Goal: Task Accomplishment & Management: Use online tool/utility

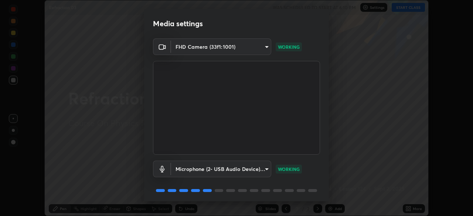
scroll to position [26, 0]
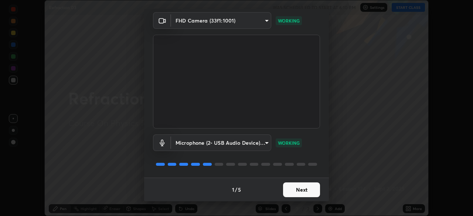
click at [303, 188] on button "Next" at bounding box center [301, 189] width 37 height 15
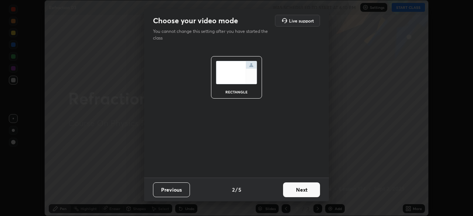
scroll to position [0, 0]
click at [304, 193] on button "Next" at bounding box center [301, 189] width 37 height 15
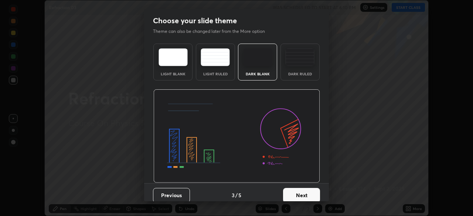
click at [306, 194] on button "Next" at bounding box center [301, 195] width 37 height 15
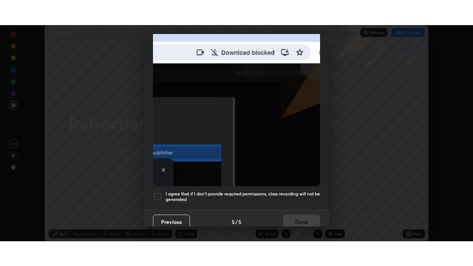
scroll to position [177, 0]
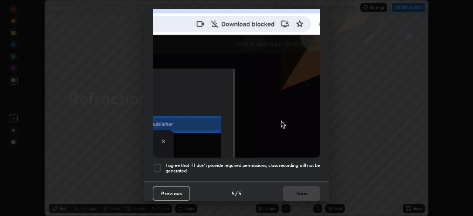
click at [162, 165] on div "I agree that if I don't provide required permissions, class recording will not …" at bounding box center [236, 168] width 167 height 9
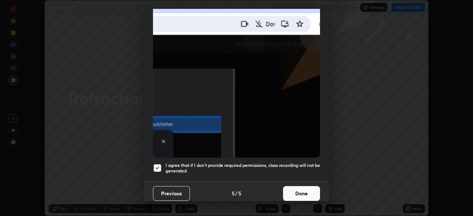
click at [290, 189] on button "Done" at bounding box center [301, 193] width 37 height 15
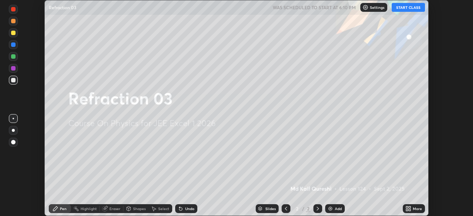
click at [409, 208] on icon at bounding box center [409, 207] width 2 height 2
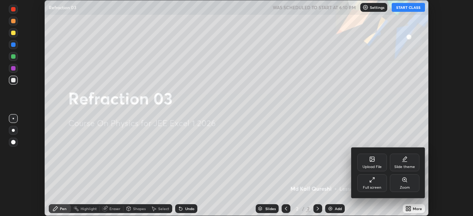
click at [372, 179] on icon at bounding box center [372, 180] width 6 height 6
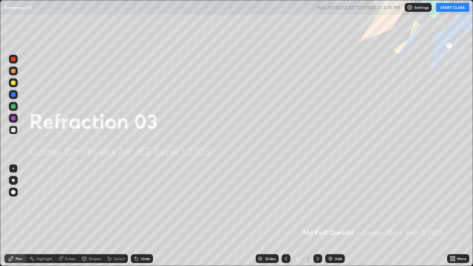
scroll to position [266, 473]
click at [449, 11] on button "START CLASS" at bounding box center [452, 7] width 33 height 9
click at [336, 216] on div "Add" at bounding box center [335, 258] width 20 height 9
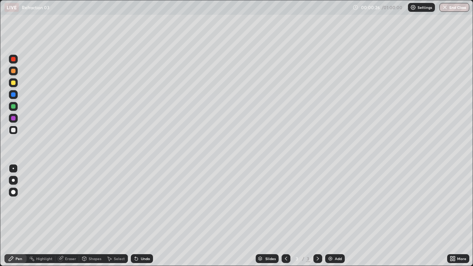
click at [14, 83] on div at bounding box center [13, 83] width 4 height 4
click at [116, 216] on div "Select" at bounding box center [119, 259] width 11 height 4
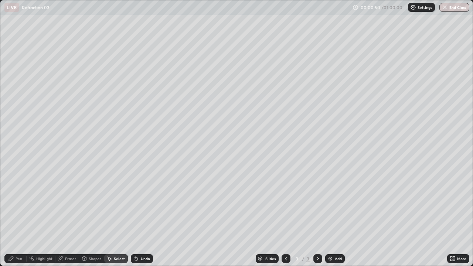
click at [88, 216] on div "Shapes" at bounding box center [91, 258] width 25 height 9
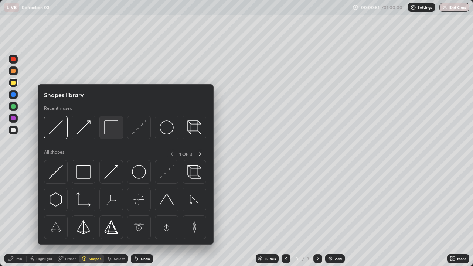
click at [110, 130] on img at bounding box center [111, 127] width 14 height 14
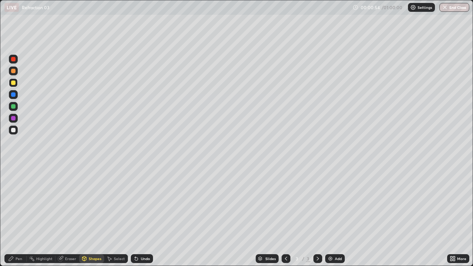
click at [21, 216] on div "Pen" at bounding box center [15, 258] width 22 height 9
click at [141, 216] on div "Undo" at bounding box center [145, 259] width 9 height 4
click at [12, 105] on div at bounding box center [13, 106] width 4 height 4
click at [66, 216] on div "Eraser" at bounding box center [67, 258] width 24 height 9
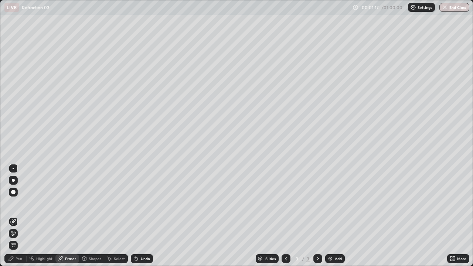
click at [85, 216] on icon at bounding box center [84, 258] width 4 height 4
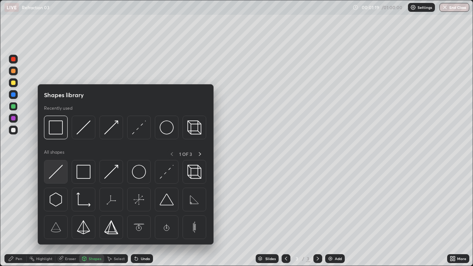
click at [55, 172] on img at bounding box center [56, 172] width 14 height 14
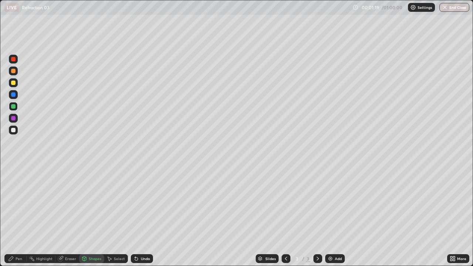
click at [15, 132] on div at bounding box center [13, 130] width 9 height 9
click at [84, 216] on icon at bounding box center [84, 259] width 0 height 3
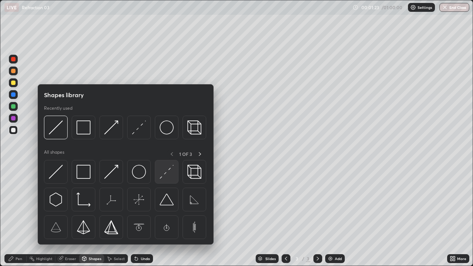
click at [160, 177] on img at bounding box center [167, 172] width 14 height 14
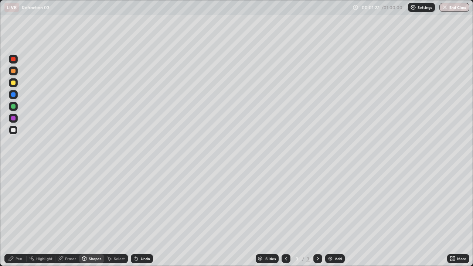
click at [135, 216] on icon at bounding box center [135, 257] width 1 height 1
click at [13, 109] on div at bounding box center [13, 106] width 9 height 9
click at [135, 216] on icon at bounding box center [136, 258] width 3 height 3
click at [18, 216] on div "Pen" at bounding box center [19, 259] width 7 height 4
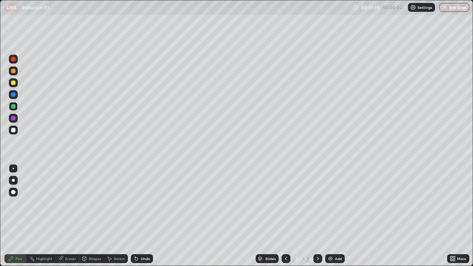
click at [13, 131] on div at bounding box center [13, 130] width 4 height 4
click at [12, 110] on div at bounding box center [13, 106] width 9 height 9
click at [11, 130] on div at bounding box center [13, 130] width 4 height 4
click at [135, 216] on icon at bounding box center [136, 258] width 3 height 3
click at [136, 216] on icon at bounding box center [136, 258] width 3 height 3
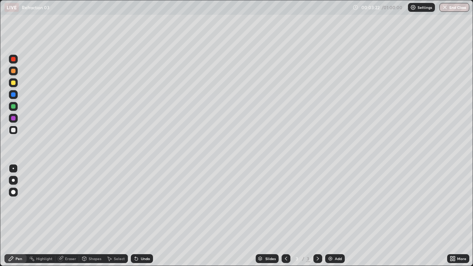
click at [95, 216] on div "Shapes" at bounding box center [95, 259] width 13 height 4
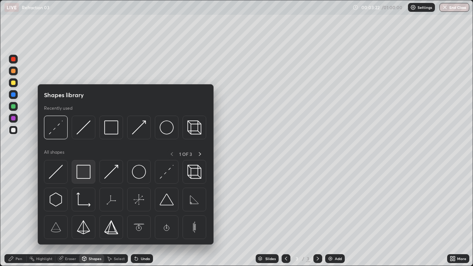
click at [85, 174] on img at bounding box center [83, 172] width 14 height 14
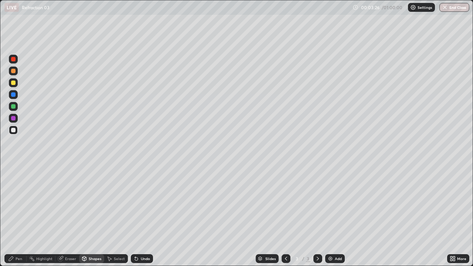
click at [21, 216] on div "Pen" at bounding box center [19, 259] width 7 height 4
click at [13, 131] on div at bounding box center [13, 130] width 4 height 4
click at [93, 216] on div "Shapes" at bounding box center [95, 259] width 13 height 4
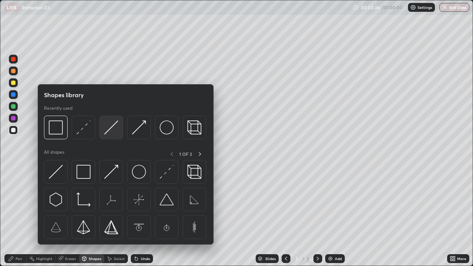
click at [110, 131] on img at bounding box center [111, 127] width 14 height 14
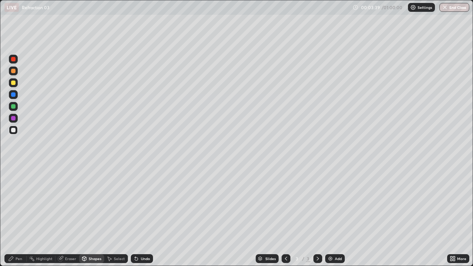
click at [93, 216] on div "Shapes" at bounding box center [95, 259] width 13 height 4
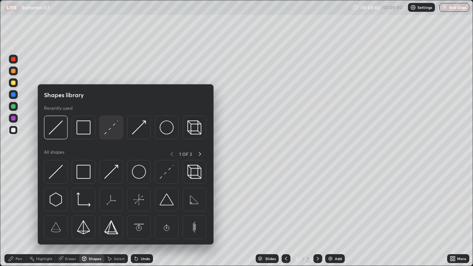
click at [112, 131] on img at bounding box center [111, 127] width 14 height 14
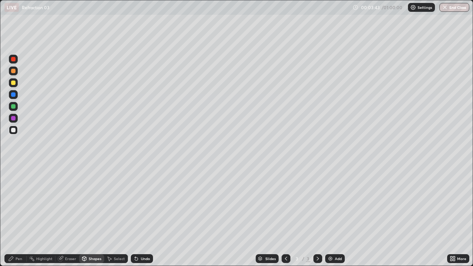
click at [26, 216] on div "Pen" at bounding box center [15, 258] width 22 height 9
click at [96, 216] on div "Shapes" at bounding box center [95, 259] width 13 height 4
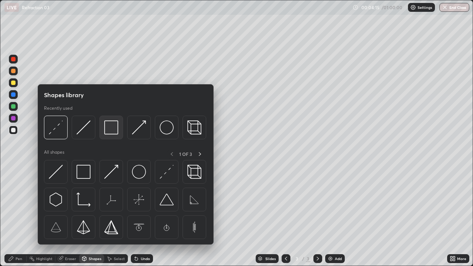
click at [111, 131] on img at bounding box center [111, 127] width 14 height 14
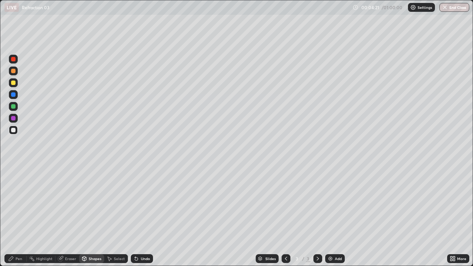
click at [91, 216] on div "Shapes" at bounding box center [95, 259] width 13 height 4
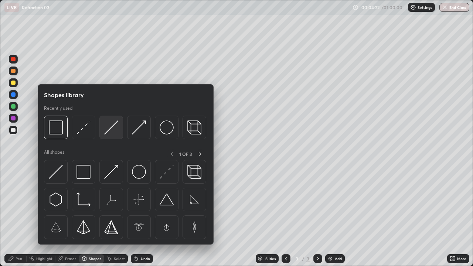
click at [106, 132] on img at bounding box center [111, 127] width 14 height 14
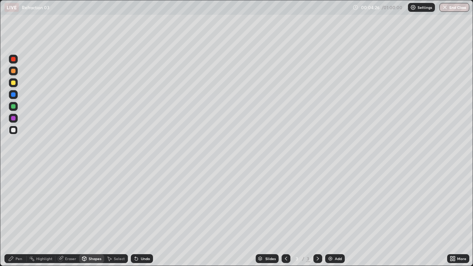
click at [95, 216] on div "Shapes" at bounding box center [95, 259] width 13 height 4
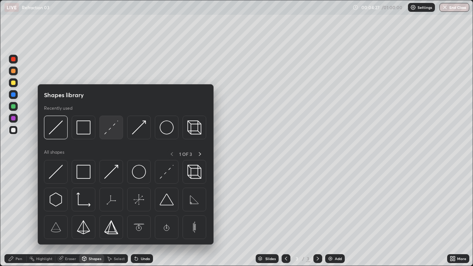
click at [112, 134] on img at bounding box center [111, 127] width 14 height 14
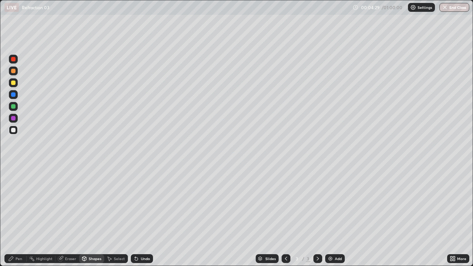
click at [19, 216] on div "Pen" at bounding box center [19, 259] width 7 height 4
click at [95, 216] on div "Shapes" at bounding box center [95, 259] width 13 height 4
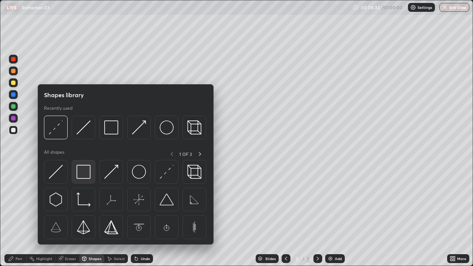
click at [81, 173] on img at bounding box center [83, 172] width 14 height 14
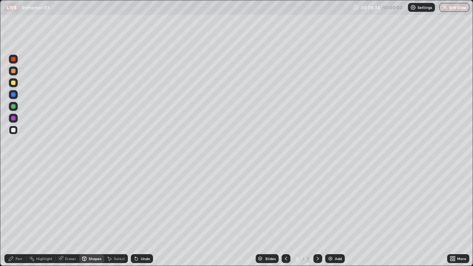
click at [14, 95] on div at bounding box center [13, 94] width 4 height 4
click at [148, 216] on div "Undo" at bounding box center [145, 259] width 9 height 4
click at [18, 216] on div "Pen" at bounding box center [19, 259] width 7 height 4
click at [13, 130] on div at bounding box center [13, 130] width 4 height 4
click at [146, 216] on div "Undo" at bounding box center [145, 259] width 9 height 4
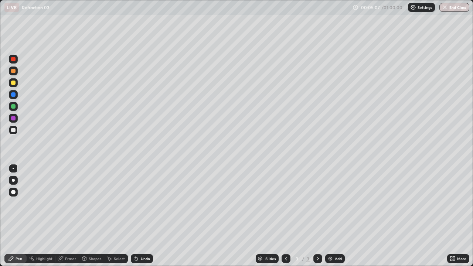
click at [148, 216] on div "Undo" at bounding box center [145, 259] width 9 height 4
click at [146, 216] on div "Undo" at bounding box center [145, 259] width 9 height 4
click at [329, 216] on img at bounding box center [330, 259] width 6 height 6
click at [12, 83] on div at bounding box center [13, 83] width 4 height 4
click at [92, 216] on div "Shapes" at bounding box center [95, 259] width 13 height 4
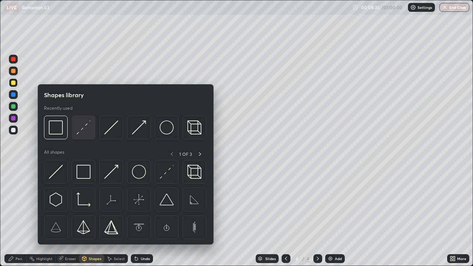
click at [84, 129] on img at bounding box center [83, 127] width 14 height 14
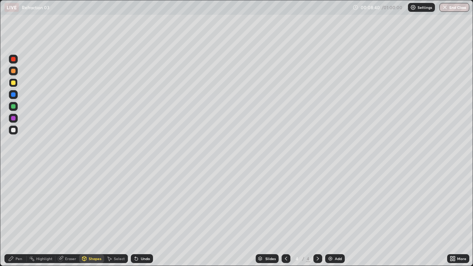
click at [16, 216] on div "Pen" at bounding box center [19, 259] width 7 height 4
click at [86, 216] on icon at bounding box center [84, 259] width 6 height 6
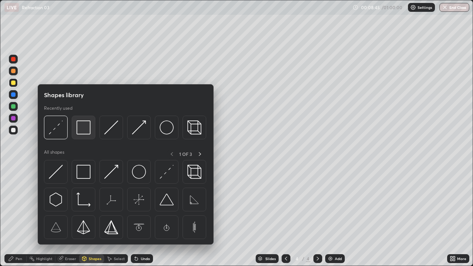
click at [80, 130] on img at bounding box center [83, 127] width 14 height 14
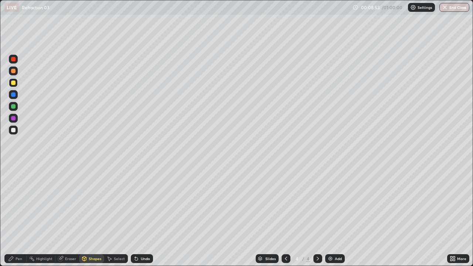
click at [9, 216] on icon at bounding box center [11, 258] width 4 height 4
click at [11, 107] on div at bounding box center [13, 106] width 4 height 4
click at [136, 216] on icon at bounding box center [136, 258] width 3 height 3
click at [62, 216] on icon at bounding box center [61, 259] width 6 height 6
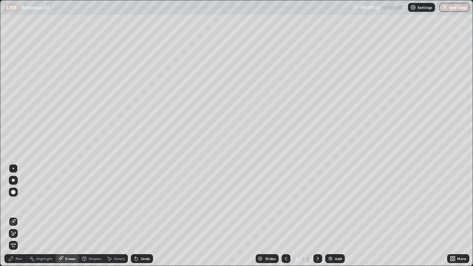
click at [42, 216] on div "Highlight" at bounding box center [44, 259] width 16 height 4
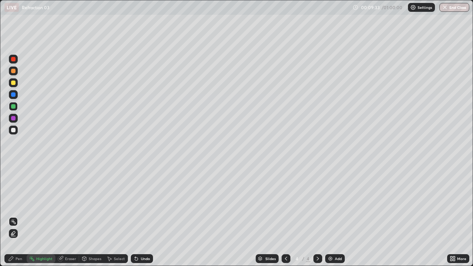
click at [90, 216] on div "Shapes" at bounding box center [95, 259] width 13 height 4
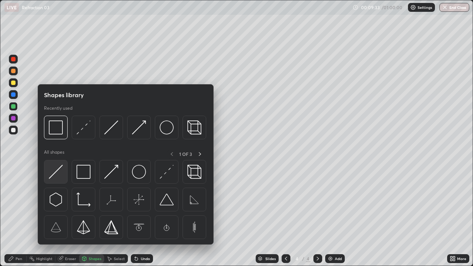
click at [55, 174] on img at bounding box center [56, 172] width 14 height 14
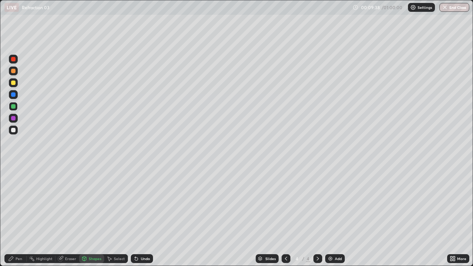
click at [13, 216] on icon at bounding box center [11, 259] width 6 height 6
click at [17, 84] on div at bounding box center [13, 82] width 9 height 9
click at [143, 216] on div "Undo" at bounding box center [145, 259] width 9 height 4
click at [144, 216] on div "Undo" at bounding box center [145, 259] width 9 height 4
click at [143, 216] on div "Undo" at bounding box center [145, 259] width 9 height 4
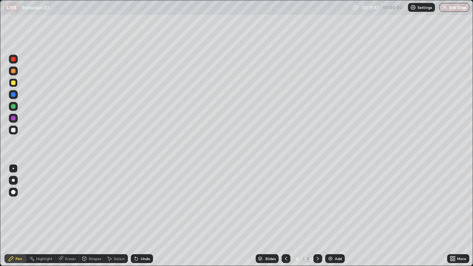
click at [143, 216] on div "Undo" at bounding box center [145, 259] width 9 height 4
click at [9, 131] on div at bounding box center [13, 130] width 9 height 9
click at [95, 216] on div "Shapes" at bounding box center [95, 259] width 13 height 4
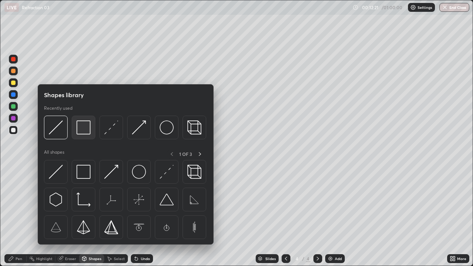
click at [85, 131] on img at bounding box center [83, 127] width 14 height 14
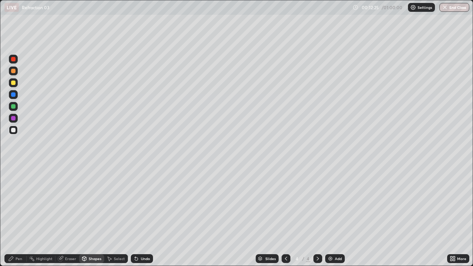
click at [20, 216] on div "Pen" at bounding box center [19, 259] width 7 height 4
click at [96, 216] on div "Shapes" at bounding box center [95, 259] width 13 height 4
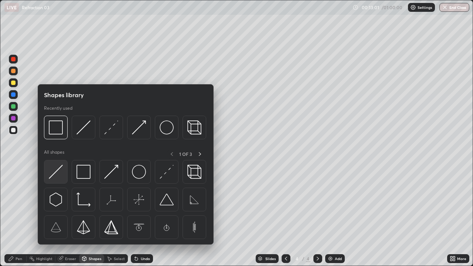
click at [56, 174] on img at bounding box center [56, 172] width 14 height 14
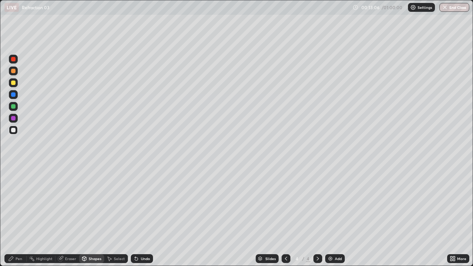
click at [95, 216] on div "Shapes" at bounding box center [95, 259] width 13 height 4
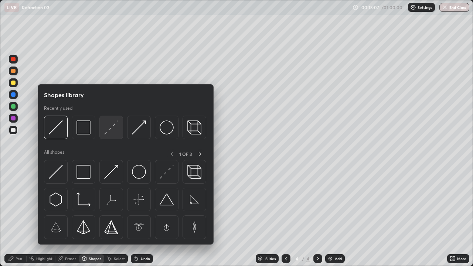
click at [112, 128] on img at bounding box center [111, 127] width 14 height 14
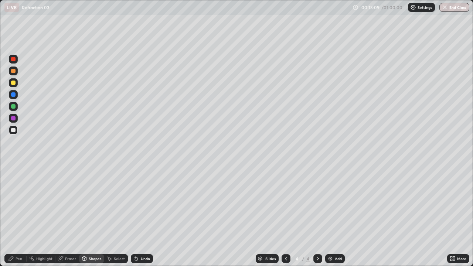
click at [15, 95] on div at bounding box center [13, 94] width 4 height 4
click at [20, 216] on div "Pen" at bounding box center [19, 259] width 7 height 4
click at [14, 131] on div at bounding box center [13, 130] width 4 height 4
click at [152, 216] on div "Undo" at bounding box center [142, 258] width 22 height 9
click at [146, 216] on div "Undo" at bounding box center [142, 258] width 22 height 9
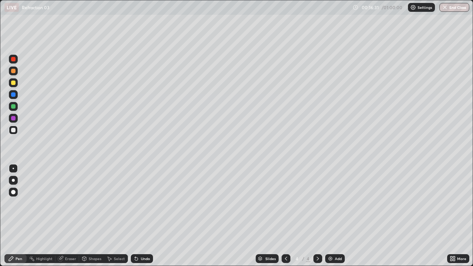
click at [84, 216] on div "Shapes" at bounding box center [91, 258] width 25 height 9
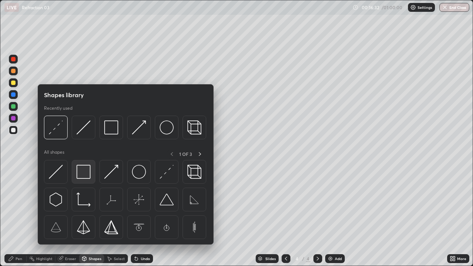
click at [81, 179] on img at bounding box center [83, 172] width 14 height 14
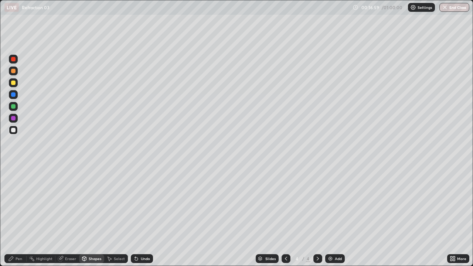
click at [137, 216] on icon at bounding box center [136, 259] width 6 height 6
click at [7, 216] on div "Pen" at bounding box center [15, 258] width 22 height 9
click at [138, 216] on div "Undo" at bounding box center [142, 258] width 22 height 9
click at [139, 216] on div "Undo" at bounding box center [142, 258] width 22 height 9
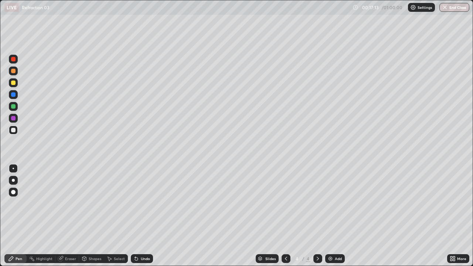
click at [139, 216] on div "Undo" at bounding box center [142, 258] width 22 height 9
click at [138, 216] on div "Undo" at bounding box center [142, 258] width 22 height 9
click at [344, 216] on div "Add" at bounding box center [335, 258] width 20 height 9
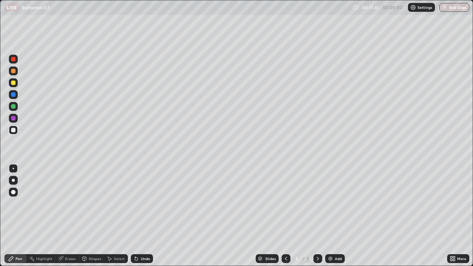
click at [11, 83] on div at bounding box center [13, 83] width 4 height 4
click at [92, 216] on div "Shapes" at bounding box center [95, 259] width 13 height 4
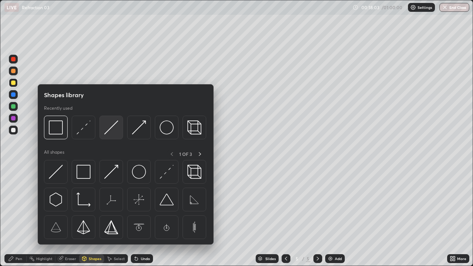
click at [113, 132] on img at bounding box center [111, 127] width 14 height 14
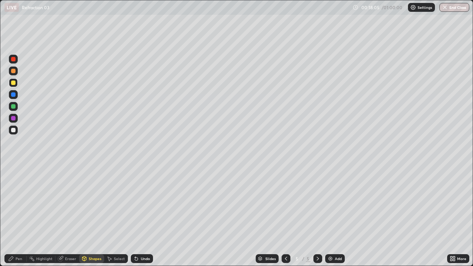
click at [17, 129] on div at bounding box center [13, 130] width 9 height 9
click at [23, 216] on div "Pen" at bounding box center [15, 258] width 22 height 9
click at [97, 216] on div "Shapes" at bounding box center [91, 258] width 25 height 9
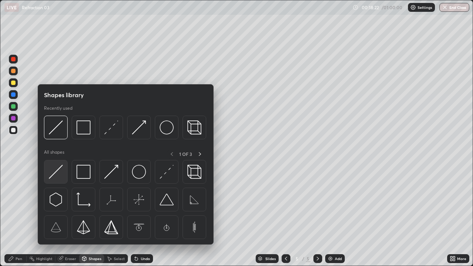
click at [60, 172] on img at bounding box center [56, 172] width 14 height 14
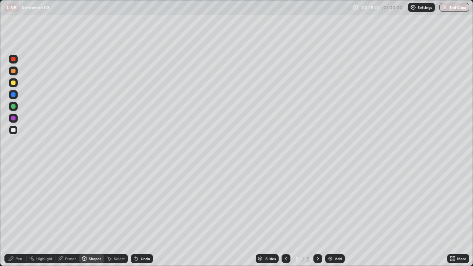
click at [17, 118] on div at bounding box center [13, 118] width 9 height 9
click at [97, 216] on div "Shapes" at bounding box center [95, 259] width 13 height 4
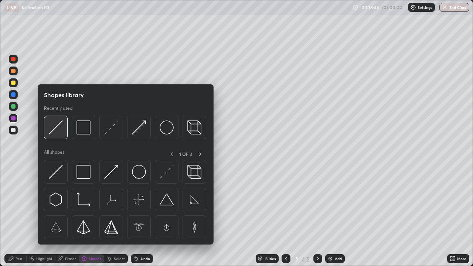
click at [63, 134] on div at bounding box center [56, 128] width 24 height 24
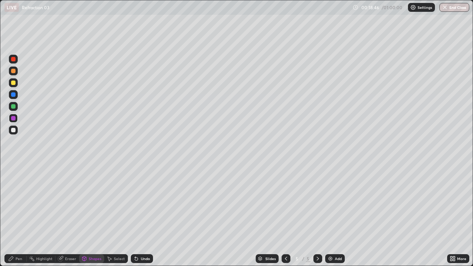
click at [16, 119] on div at bounding box center [13, 118] width 9 height 9
click at [92, 216] on div "Shapes" at bounding box center [95, 259] width 13 height 4
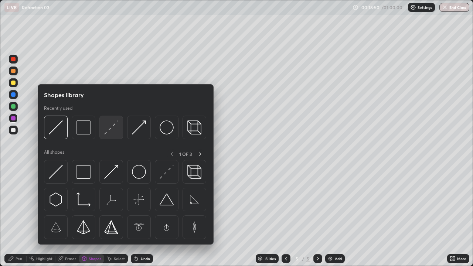
click at [112, 130] on img at bounding box center [111, 127] width 14 height 14
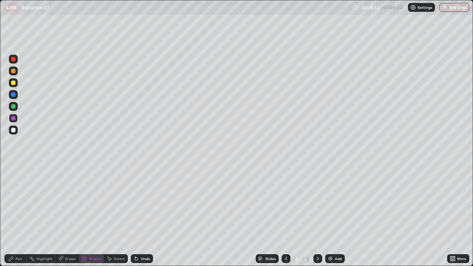
click at [13, 130] on div at bounding box center [13, 130] width 4 height 4
click at [21, 216] on div "Pen" at bounding box center [19, 259] width 7 height 4
click at [14, 130] on div at bounding box center [13, 130] width 4 height 4
click at [14, 106] on div at bounding box center [13, 106] width 4 height 4
click at [93, 216] on div "Shapes" at bounding box center [95, 259] width 13 height 4
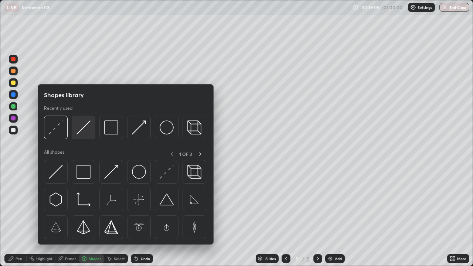
click at [83, 132] on img at bounding box center [83, 127] width 14 height 14
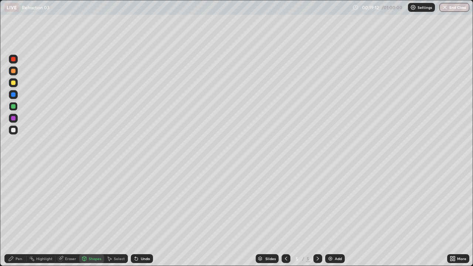
click at [13, 130] on div at bounding box center [13, 130] width 4 height 4
click at [23, 216] on div "Pen" at bounding box center [15, 258] width 22 height 9
click at [14, 105] on div at bounding box center [13, 106] width 4 height 4
click at [143, 216] on div "Undo" at bounding box center [145, 259] width 9 height 4
click at [14, 82] on div at bounding box center [13, 83] width 4 height 4
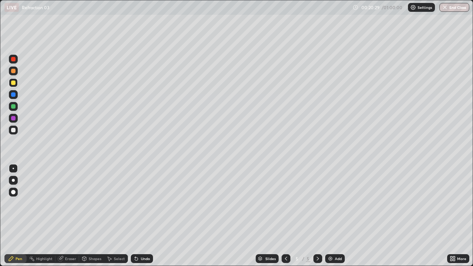
click at [14, 119] on div at bounding box center [13, 118] width 4 height 4
click at [145, 216] on div "Undo" at bounding box center [145, 259] width 9 height 4
click at [94, 216] on div "Shapes" at bounding box center [95, 259] width 13 height 4
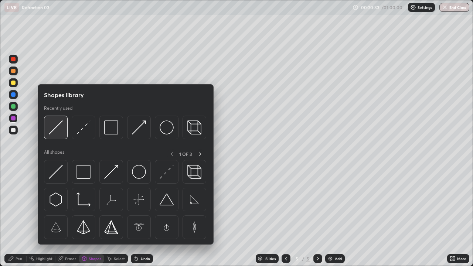
click at [53, 133] on img at bounding box center [56, 127] width 14 height 14
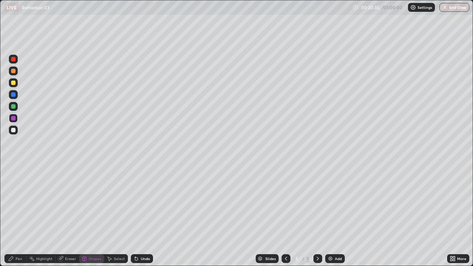
click at [91, 216] on div "Shapes" at bounding box center [95, 259] width 13 height 4
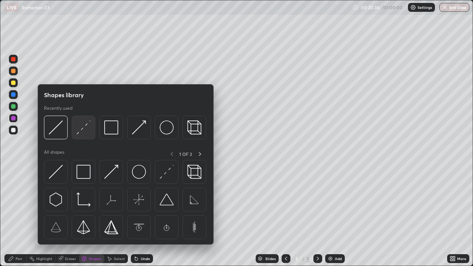
click at [83, 131] on img at bounding box center [83, 127] width 14 height 14
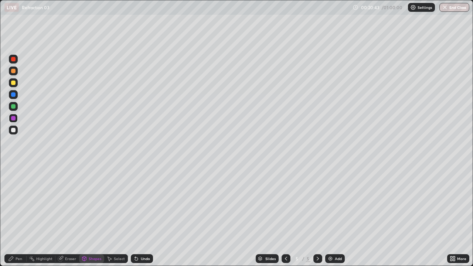
click at [13, 131] on div at bounding box center [13, 130] width 4 height 4
click at [16, 106] on div at bounding box center [13, 106] width 9 height 9
click at [145, 216] on div "Undo" at bounding box center [145, 259] width 9 height 4
click at [98, 216] on div "Shapes" at bounding box center [95, 259] width 13 height 4
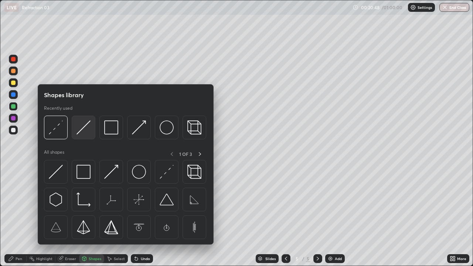
click at [85, 131] on img at bounding box center [83, 127] width 14 height 14
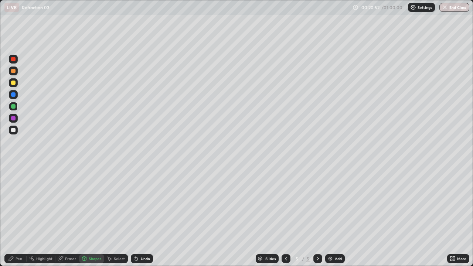
click at [13, 119] on div at bounding box center [13, 118] width 4 height 4
click at [137, 216] on icon at bounding box center [136, 259] width 6 height 6
click at [97, 216] on div "Shapes" at bounding box center [95, 259] width 13 height 4
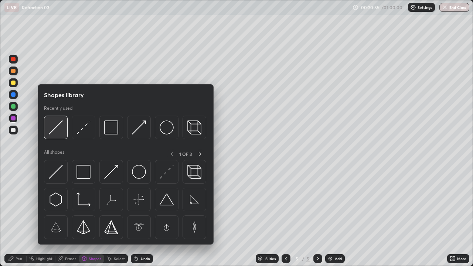
click at [61, 127] on img at bounding box center [56, 127] width 14 height 14
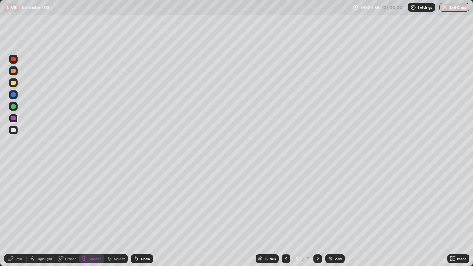
click at [15, 86] on div at bounding box center [13, 82] width 9 height 9
click at [14, 118] on div at bounding box center [13, 118] width 4 height 4
click at [13, 107] on div at bounding box center [13, 106] width 4 height 4
click at [98, 216] on div "Shapes" at bounding box center [91, 258] width 25 height 9
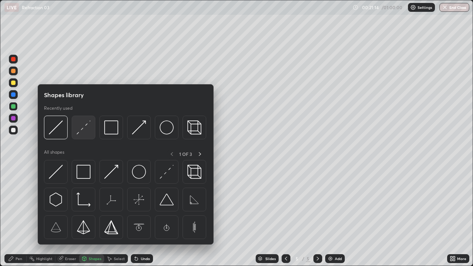
click at [81, 133] on img at bounding box center [83, 127] width 14 height 14
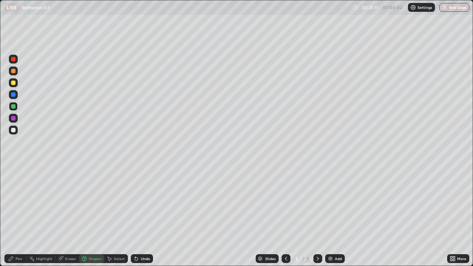
click at [21, 216] on div "Pen" at bounding box center [19, 259] width 7 height 4
click at [143, 216] on div "Undo" at bounding box center [145, 259] width 9 height 4
click at [15, 132] on div at bounding box center [13, 130] width 9 height 9
click at [93, 216] on div "Shapes" at bounding box center [95, 259] width 13 height 4
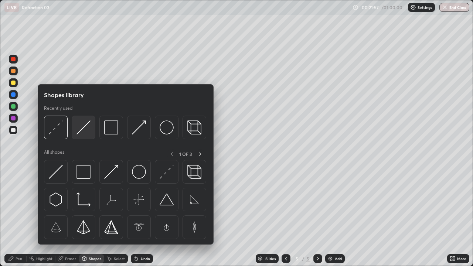
click at [84, 132] on img at bounding box center [83, 127] width 14 height 14
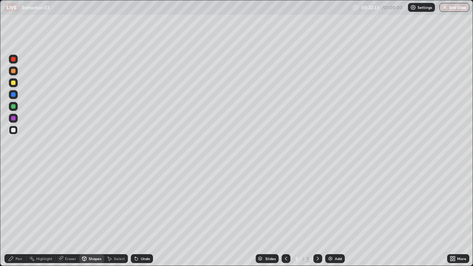
click at [20, 216] on div "Pen" at bounding box center [19, 259] width 7 height 4
click at [17, 130] on div at bounding box center [13, 130] width 9 height 9
click at [142, 216] on div "Undo" at bounding box center [142, 258] width 22 height 9
click at [146, 216] on div "Undo" at bounding box center [145, 259] width 9 height 4
click at [14, 131] on div at bounding box center [13, 130] width 4 height 4
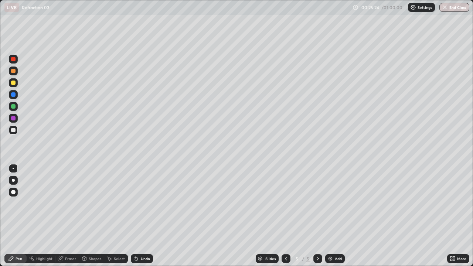
click at [15, 130] on div at bounding box center [13, 130] width 4 height 4
click at [147, 216] on div "Undo" at bounding box center [145, 259] width 9 height 4
click at [335, 216] on div "Add" at bounding box center [338, 259] width 7 height 4
click at [14, 83] on div at bounding box center [13, 83] width 4 height 4
click at [138, 216] on icon at bounding box center [136, 259] width 6 height 6
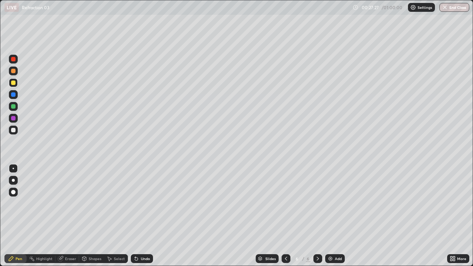
click at [91, 216] on div "Shapes" at bounding box center [95, 259] width 13 height 4
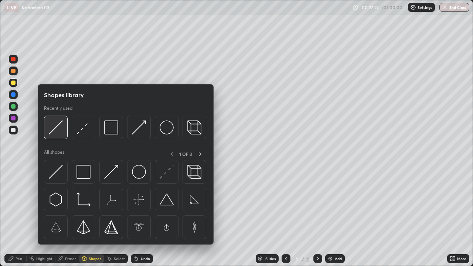
click at [57, 131] on img at bounding box center [56, 127] width 14 height 14
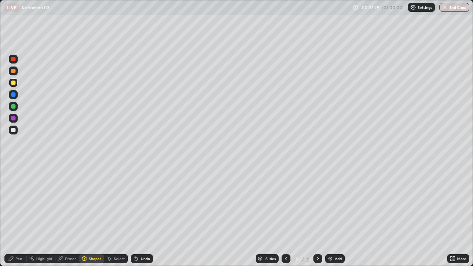
click at [19, 216] on div "Pen" at bounding box center [19, 259] width 7 height 4
click at [89, 216] on div "Shapes" at bounding box center [95, 259] width 13 height 4
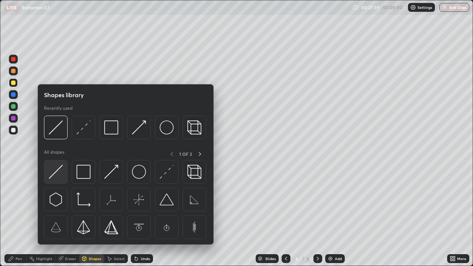
click at [55, 177] on img at bounding box center [56, 172] width 14 height 14
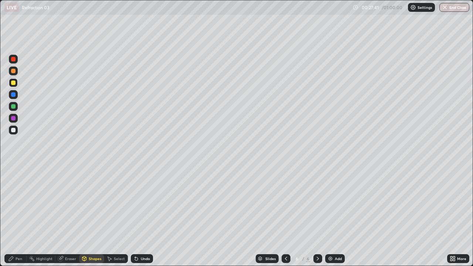
click at [139, 216] on div "Undo" at bounding box center [142, 258] width 22 height 9
click at [87, 216] on div "Shapes" at bounding box center [91, 258] width 25 height 9
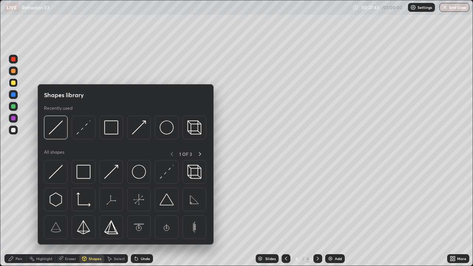
click at [11, 96] on div at bounding box center [13, 94] width 4 height 4
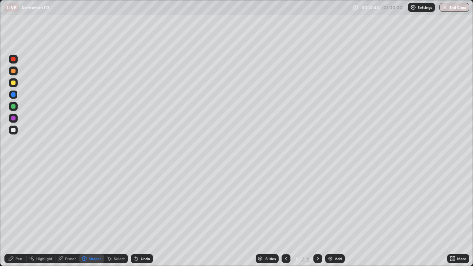
click at [12, 106] on div at bounding box center [13, 106] width 4 height 4
click at [89, 216] on div "Shapes" at bounding box center [91, 258] width 25 height 9
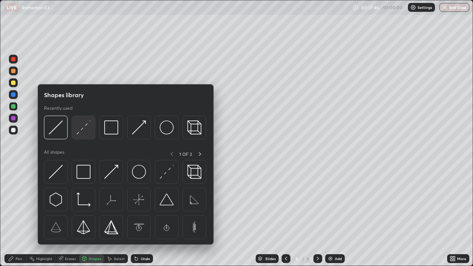
click at [82, 130] on img at bounding box center [83, 127] width 14 height 14
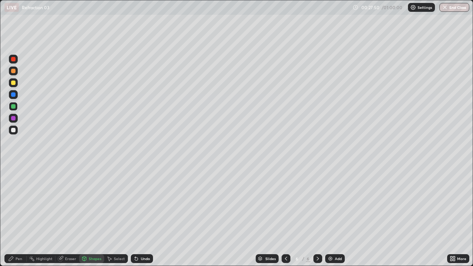
click at [13, 129] on div at bounding box center [13, 130] width 4 height 4
click at [21, 216] on div "Pen" at bounding box center [15, 258] width 22 height 9
click at [12, 84] on div at bounding box center [13, 83] width 4 height 4
click at [88, 216] on div "Shapes" at bounding box center [91, 258] width 25 height 9
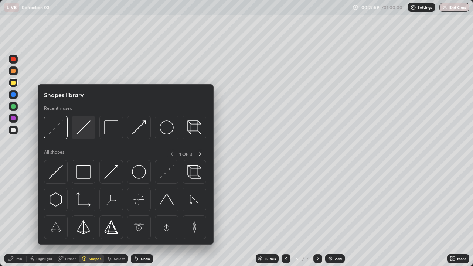
click at [82, 134] on img at bounding box center [83, 127] width 14 height 14
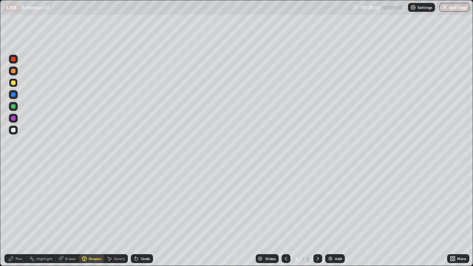
click at [88, 216] on div "Shapes" at bounding box center [91, 258] width 25 height 9
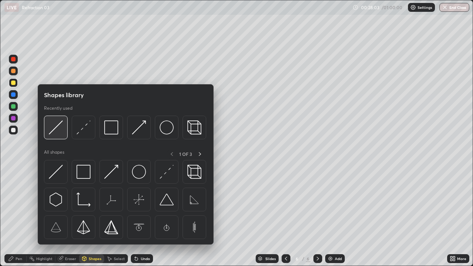
click at [57, 130] on img at bounding box center [56, 127] width 14 height 14
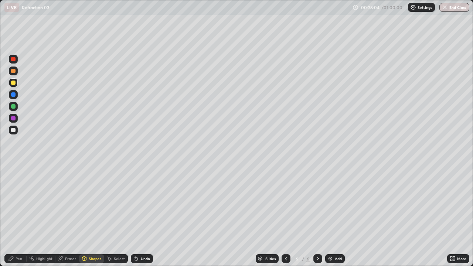
click at [15, 132] on div at bounding box center [13, 130] width 9 height 9
click at [93, 216] on div "Shapes" at bounding box center [95, 259] width 13 height 4
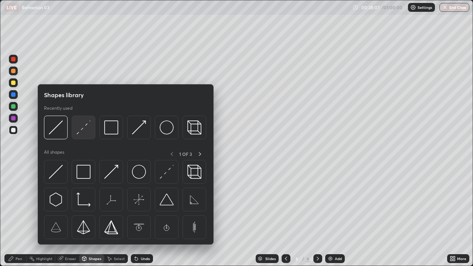
click at [82, 130] on img at bounding box center [83, 127] width 14 height 14
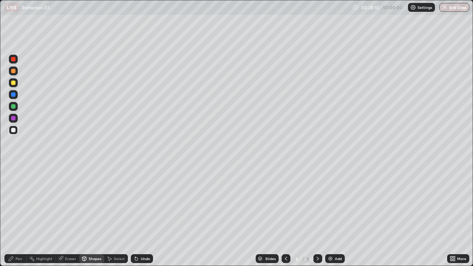
click at [17, 216] on div "Pen" at bounding box center [19, 259] width 7 height 4
click at [73, 216] on div "Eraser" at bounding box center [70, 259] width 11 height 4
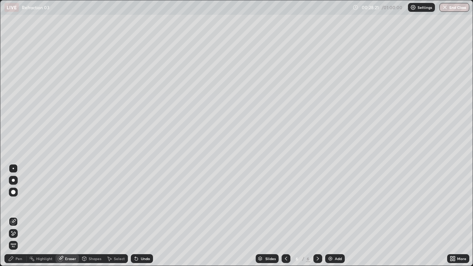
click at [19, 216] on div "Pen" at bounding box center [19, 259] width 7 height 4
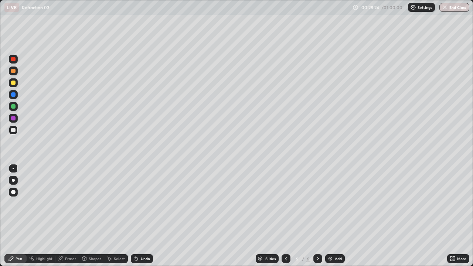
click at [14, 85] on div at bounding box center [13, 82] width 9 height 9
click at [97, 216] on div "Shapes" at bounding box center [95, 259] width 13 height 4
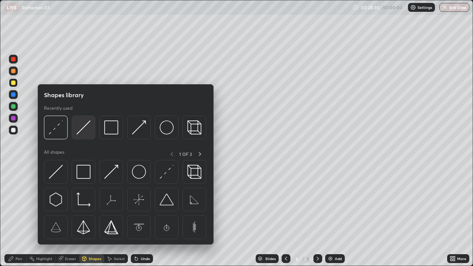
click at [82, 130] on img at bounding box center [83, 127] width 14 height 14
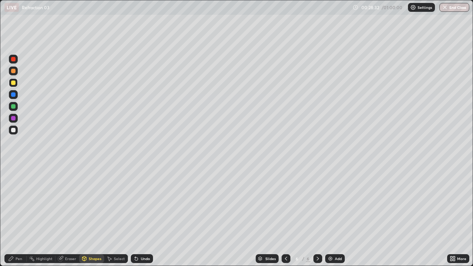
click at [90, 216] on div "Shapes" at bounding box center [91, 258] width 25 height 9
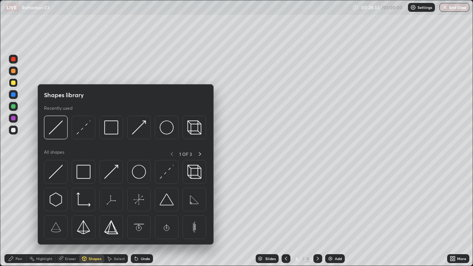
click at [15, 133] on div at bounding box center [13, 130] width 9 height 9
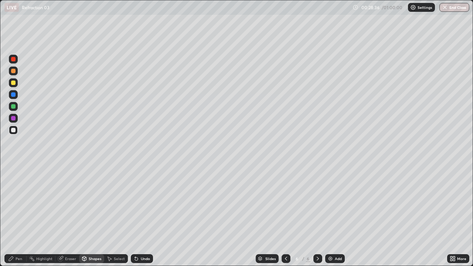
click at [93, 216] on div "Shapes" at bounding box center [95, 259] width 13 height 4
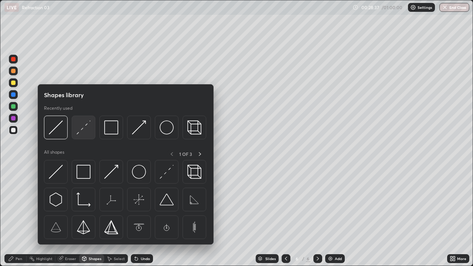
click at [88, 130] on img at bounding box center [83, 127] width 14 height 14
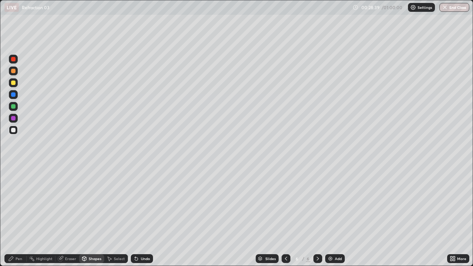
click at [19, 216] on div "Pen" at bounding box center [15, 258] width 22 height 9
click at [336, 216] on div "Add" at bounding box center [338, 259] width 7 height 4
click at [93, 216] on div "Shapes" at bounding box center [95, 259] width 13 height 4
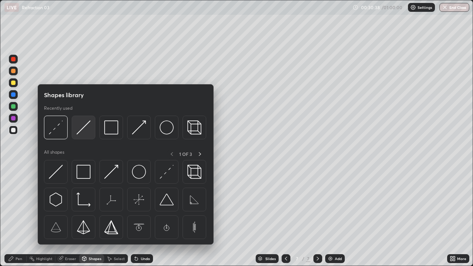
click at [86, 133] on img at bounding box center [83, 127] width 14 height 14
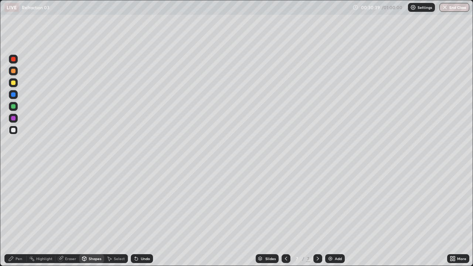
click at [11, 84] on div at bounding box center [13, 83] width 4 height 4
click at [282, 216] on div at bounding box center [285, 258] width 9 height 9
click at [21, 216] on div "Pen" at bounding box center [19, 259] width 7 height 4
click at [318, 216] on icon at bounding box center [318, 259] width 6 height 6
click at [14, 129] on div at bounding box center [13, 130] width 4 height 4
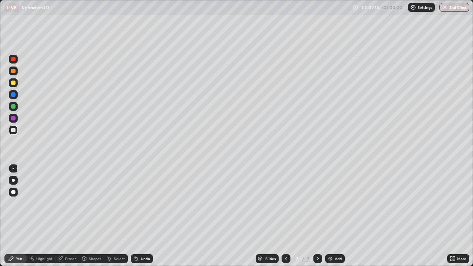
click at [84, 216] on icon at bounding box center [84, 257] width 4 height 1
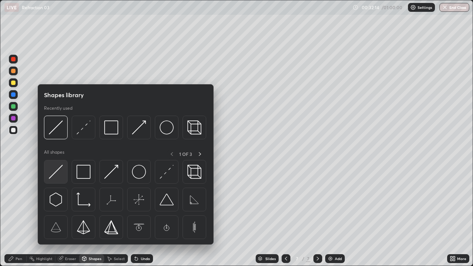
click at [55, 175] on img at bounding box center [56, 172] width 14 height 14
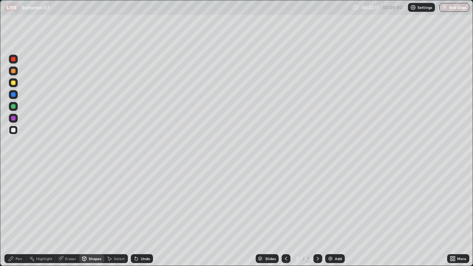
click at [83, 216] on icon at bounding box center [84, 258] width 4 height 4
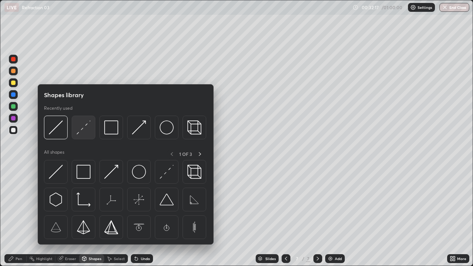
click at [83, 131] on img at bounding box center [83, 127] width 14 height 14
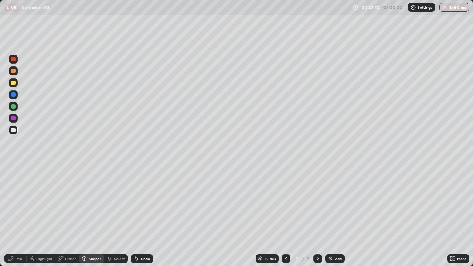
click at [14, 105] on div at bounding box center [13, 106] width 4 height 4
click at [85, 216] on icon at bounding box center [84, 258] width 4 height 4
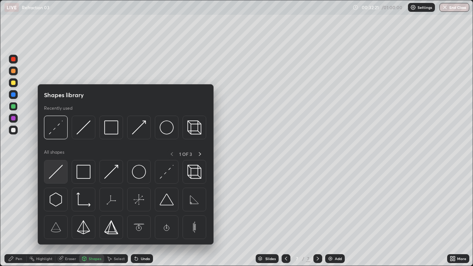
click at [64, 168] on div at bounding box center [56, 172] width 24 height 24
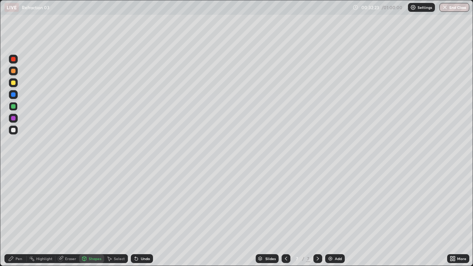
click at [14, 131] on div at bounding box center [13, 130] width 4 height 4
click at [140, 216] on div "Undo" at bounding box center [142, 258] width 22 height 9
click at [11, 216] on div "Pen" at bounding box center [15, 258] width 22 height 9
click at [14, 83] on div at bounding box center [13, 83] width 4 height 4
click at [14, 131] on div at bounding box center [13, 130] width 4 height 4
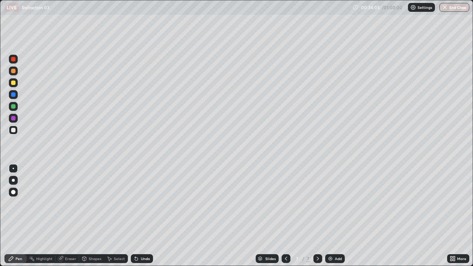
click at [17, 131] on div at bounding box center [13, 130] width 9 height 9
click at [143, 216] on div "Undo" at bounding box center [145, 259] width 9 height 4
click at [144, 216] on div "Undo" at bounding box center [145, 259] width 9 height 4
click at [96, 216] on div "Shapes" at bounding box center [91, 258] width 25 height 9
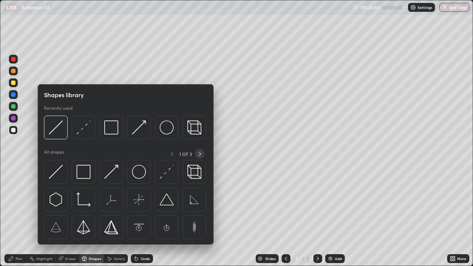
click at [199, 154] on icon at bounding box center [200, 154] width 6 height 6
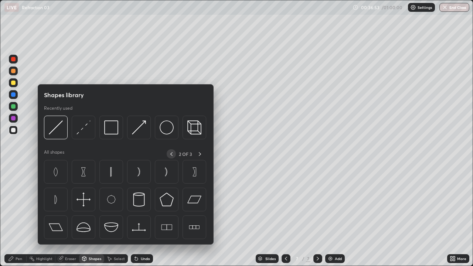
click at [171, 154] on icon at bounding box center [171, 154] width 6 height 6
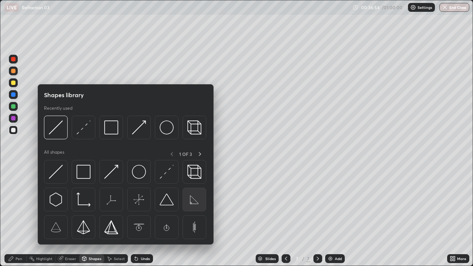
click at [192, 202] on img at bounding box center [194, 199] width 14 height 14
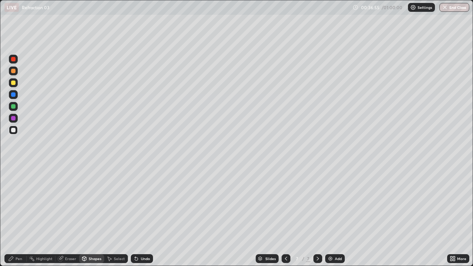
click at [90, 216] on div "Shapes" at bounding box center [95, 259] width 13 height 4
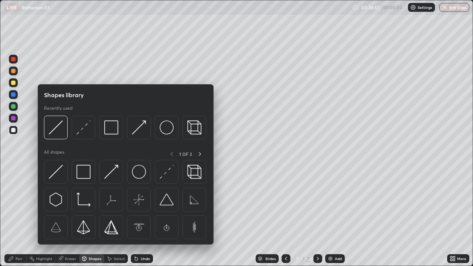
click at [13, 81] on div at bounding box center [13, 83] width 4 height 4
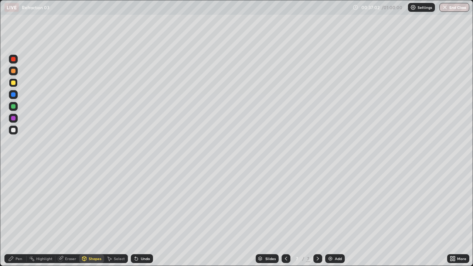
click at [93, 216] on div "Shapes" at bounding box center [95, 259] width 13 height 4
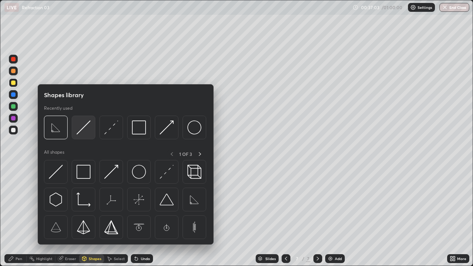
click at [82, 130] on img at bounding box center [83, 127] width 14 height 14
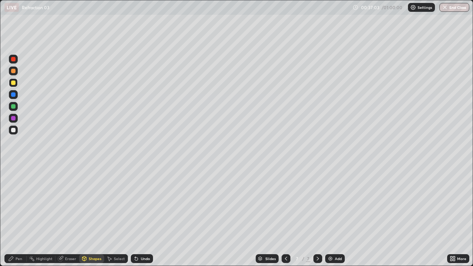
click at [10, 106] on div at bounding box center [13, 106] width 9 height 9
click at [16, 216] on div "Pen" at bounding box center [19, 259] width 7 height 4
click at [94, 216] on div "Shapes" at bounding box center [95, 259] width 13 height 4
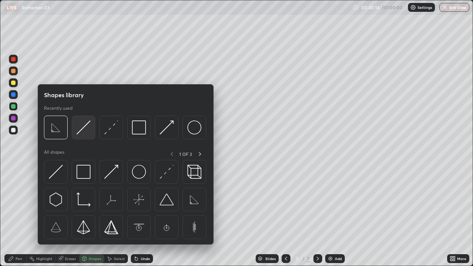
click at [84, 132] on img at bounding box center [83, 127] width 14 height 14
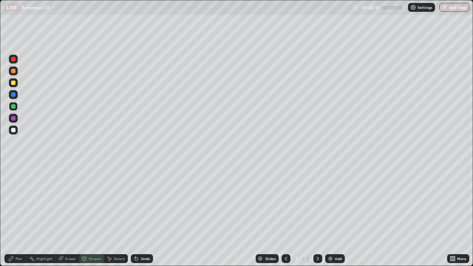
click at [17, 130] on div at bounding box center [13, 130] width 9 height 9
click at [93, 216] on div "Shapes" at bounding box center [95, 259] width 13 height 4
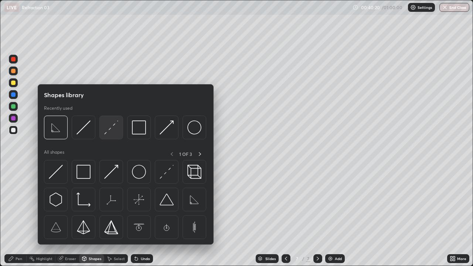
click at [109, 129] on img at bounding box center [111, 127] width 14 height 14
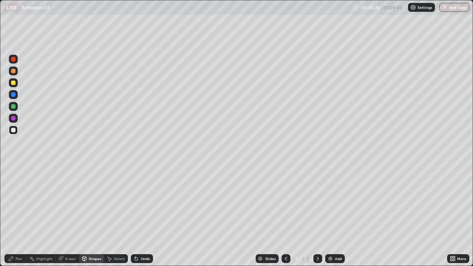
click at [23, 216] on div "Pen" at bounding box center [15, 258] width 22 height 9
click at [336, 216] on div "Add" at bounding box center [338, 259] width 7 height 4
click at [89, 216] on div "Shapes" at bounding box center [95, 259] width 13 height 4
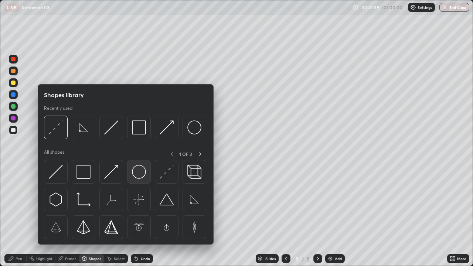
click at [137, 174] on img at bounding box center [139, 172] width 14 height 14
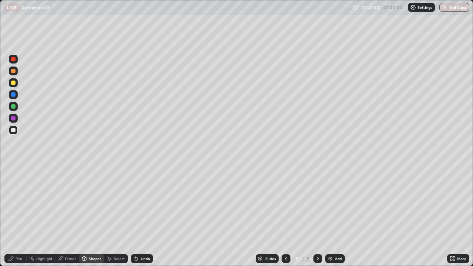
click at [11, 132] on div at bounding box center [13, 130] width 9 height 9
click at [14, 83] on div at bounding box center [13, 83] width 4 height 4
click at [88, 216] on div "Shapes" at bounding box center [91, 258] width 25 height 9
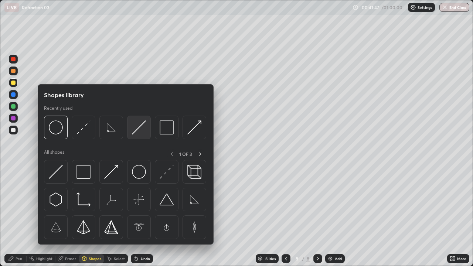
click at [140, 129] on img at bounding box center [139, 127] width 14 height 14
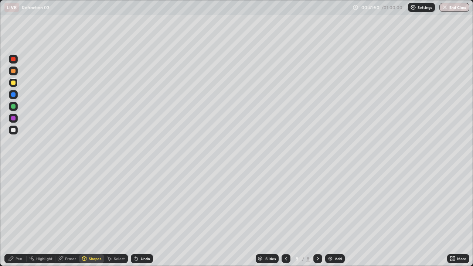
click at [136, 216] on icon at bounding box center [136, 259] width 6 height 6
click at [92, 216] on div "Shapes" at bounding box center [95, 259] width 13 height 4
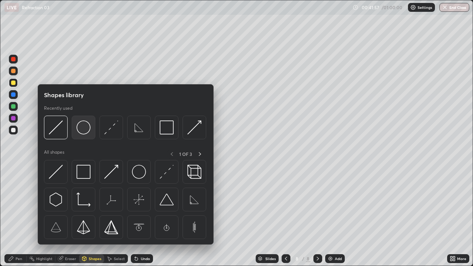
click at [84, 133] on img at bounding box center [83, 127] width 14 height 14
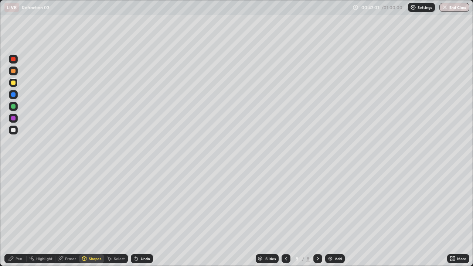
click at [91, 216] on div "Shapes" at bounding box center [91, 258] width 25 height 9
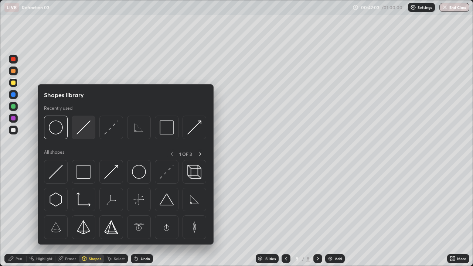
click at [83, 129] on img at bounding box center [83, 127] width 14 height 14
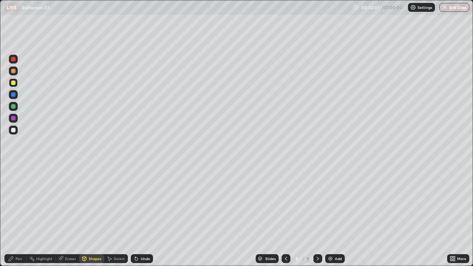
click at [20, 216] on div "Pen" at bounding box center [15, 258] width 22 height 9
click at [14, 130] on div at bounding box center [13, 130] width 4 height 4
click at [13, 105] on div at bounding box center [13, 106] width 4 height 4
click at [95, 216] on div "Shapes" at bounding box center [95, 259] width 13 height 4
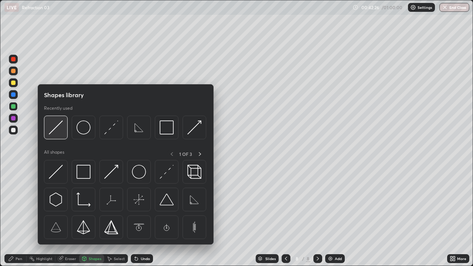
click at [59, 132] on img at bounding box center [56, 127] width 14 height 14
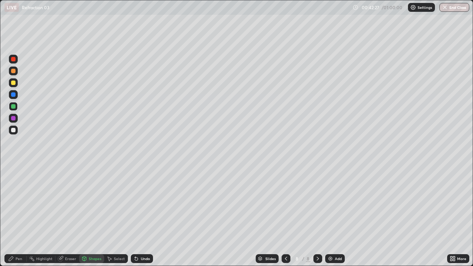
click at [92, 216] on div "Shapes" at bounding box center [91, 258] width 25 height 9
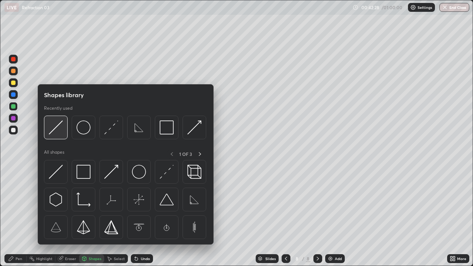
click at [54, 134] on img at bounding box center [56, 127] width 14 height 14
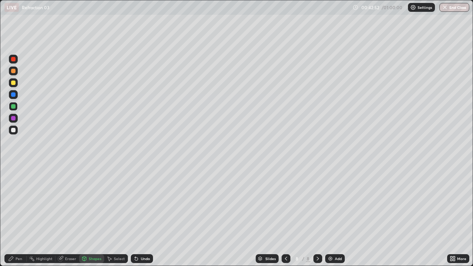
click at [98, 216] on div "Shapes" at bounding box center [95, 259] width 13 height 4
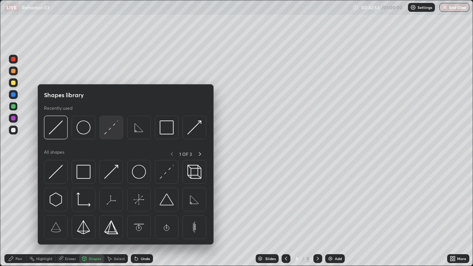
click at [114, 129] on img at bounding box center [111, 127] width 14 height 14
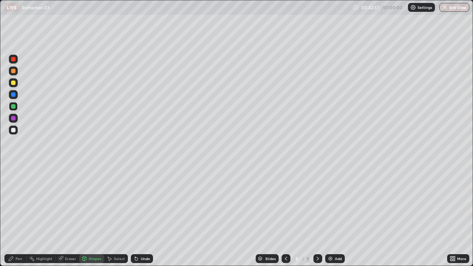
click at [25, 216] on div "Pen" at bounding box center [15, 258] width 22 height 9
click at [14, 130] on div at bounding box center [13, 130] width 4 height 4
click at [141, 216] on div "Undo" at bounding box center [145, 259] width 9 height 4
click at [89, 216] on div "Shapes" at bounding box center [95, 259] width 13 height 4
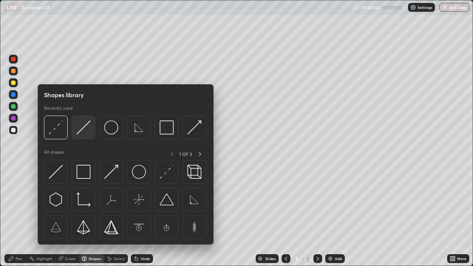
click at [83, 129] on img at bounding box center [83, 127] width 14 height 14
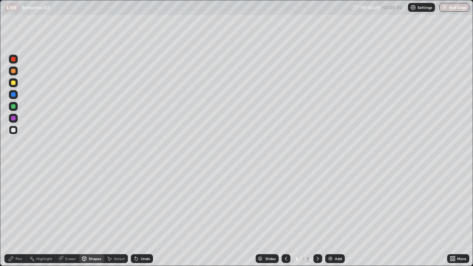
click at [96, 216] on div "Shapes" at bounding box center [95, 259] width 13 height 4
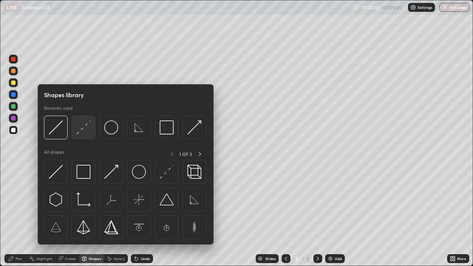
click at [86, 129] on img at bounding box center [83, 127] width 14 height 14
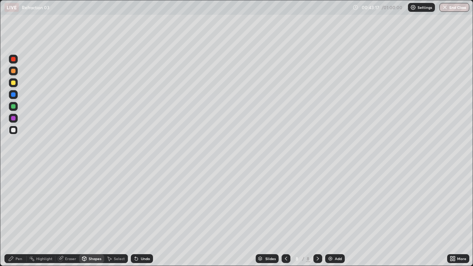
click at [15, 72] on div at bounding box center [13, 70] width 9 height 9
click at [144, 216] on div "Undo" at bounding box center [145, 259] width 9 height 4
click at [95, 216] on div "Shapes" at bounding box center [95, 259] width 13 height 4
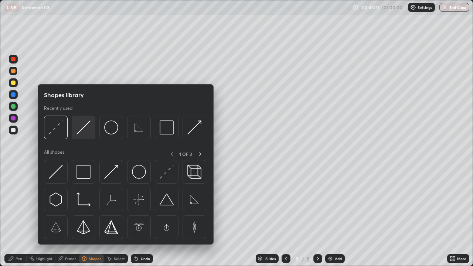
click at [81, 130] on img at bounding box center [83, 127] width 14 height 14
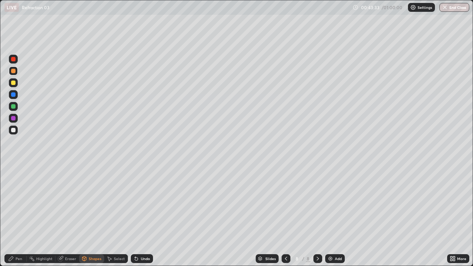
click at [14, 130] on div at bounding box center [13, 130] width 4 height 4
click at [143, 216] on div "Undo" at bounding box center [145, 259] width 9 height 4
click at [25, 216] on div "Pen" at bounding box center [15, 258] width 22 height 9
click at [16, 132] on div at bounding box center [13, 130] width 9 height 9
click at [143, 216] on div "Undo" at bounding box center [145, 259] width 9 height 4
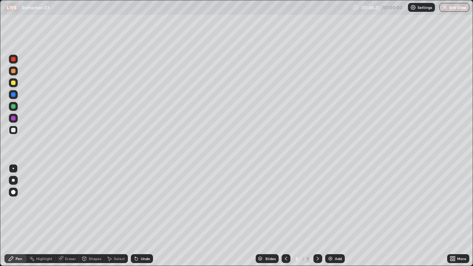
click at [13, 131] on div at bounding box center [13, 130] width 4 height 4
click at [12, 130] on div at bounding box center [13, 130] width 4 height 4
click at [61, 216] on icon at bounding box center [60, 258] width 5 height 5
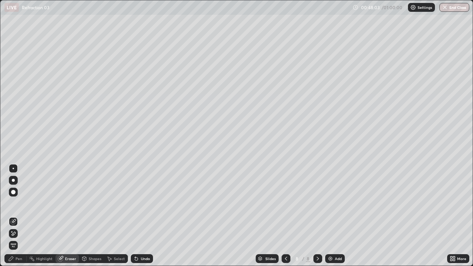
click at [13, 216] on div "Pen" at bounding box center [15, 258] width 22 height 9
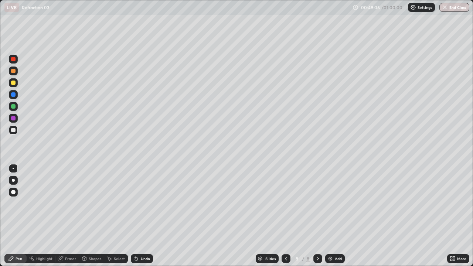
click at [13, 130] on div at bounding box center [13, 130] width 4 height 4
click at [13, 119] on div at bounding box center [13, 118] width 4 height 4
click at [66, 216] on div "Eraser" at bounding box center [70, 259] width 11 height 4
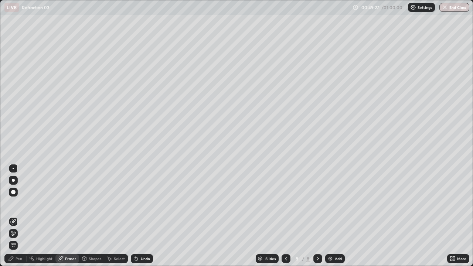
click at [89, 216] on div "Shapes" at bounding box center [95, 259] width 13 height 4
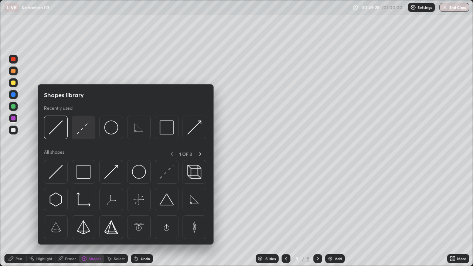
click at [78, 134] on img at bounding box center [83, 127] width 14 height 14
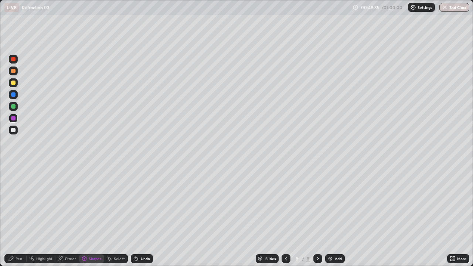
click at [10, 216] on icon at bounding box center [11, 258] width 4 height 4
click at [453, 8] on button "End Class" at bounding box center [454, 7] width 30 height 9
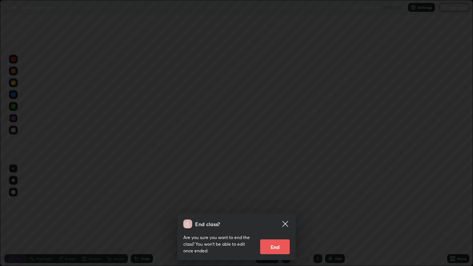
click at [274, 216] on button "End" at bounding box center [275, 246] width 30 height 15
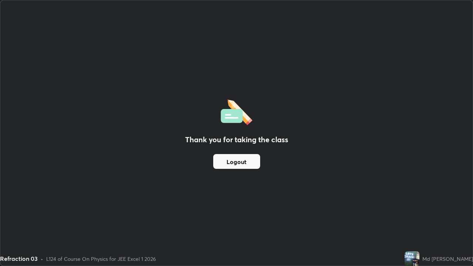
click at [232, 168] on button "Logout" at bounding box center [236, 161] width 47 height 15
